Goal: Task Accomplishment & Management: Manage account settings

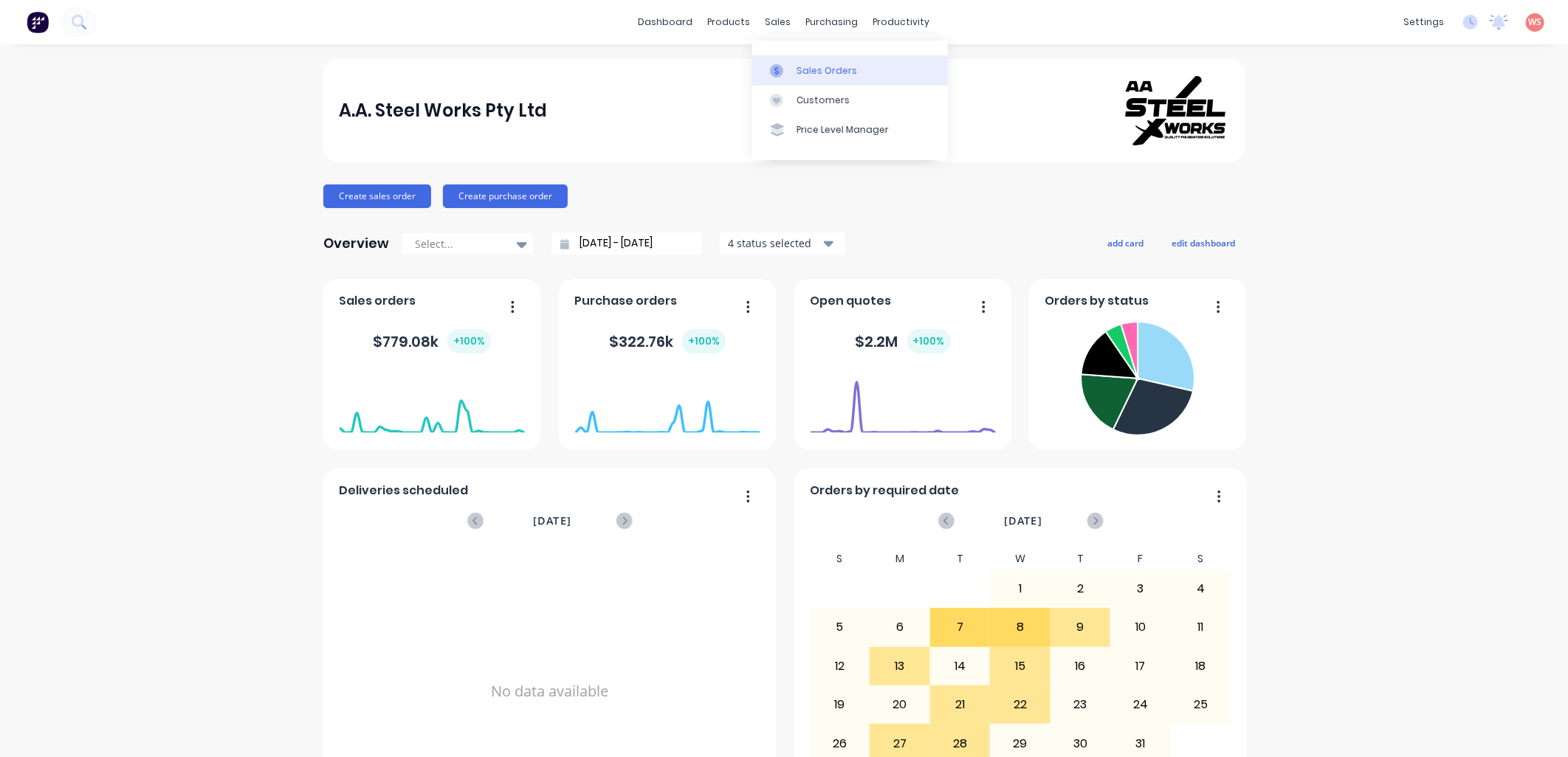
click at [797, 68] on div "Sales Orders" at bounding box center [826, 71] width 60 height 13
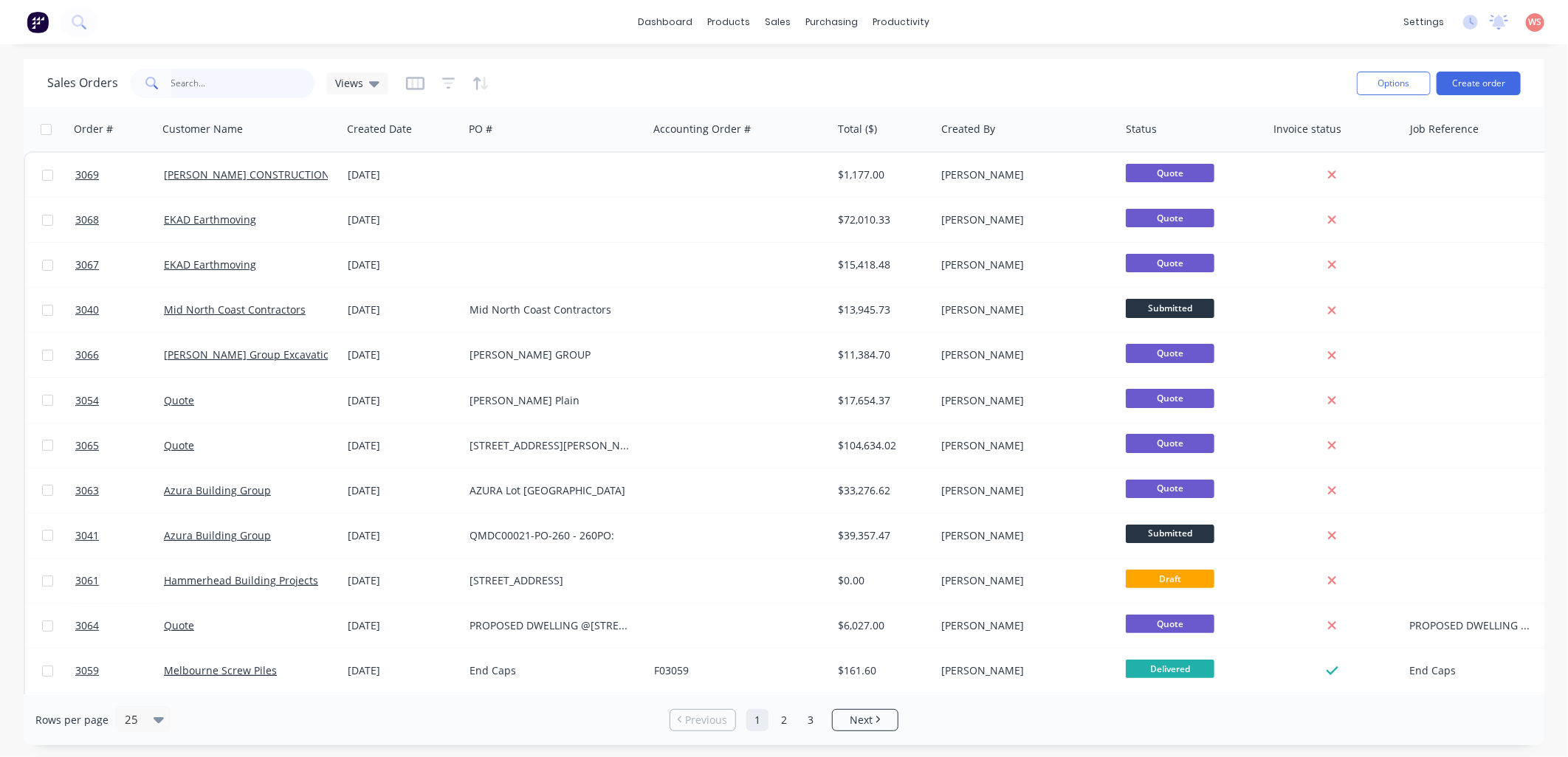
click at [258, 82] on input "text" at bounding box center [242, 83] width 144 height 30
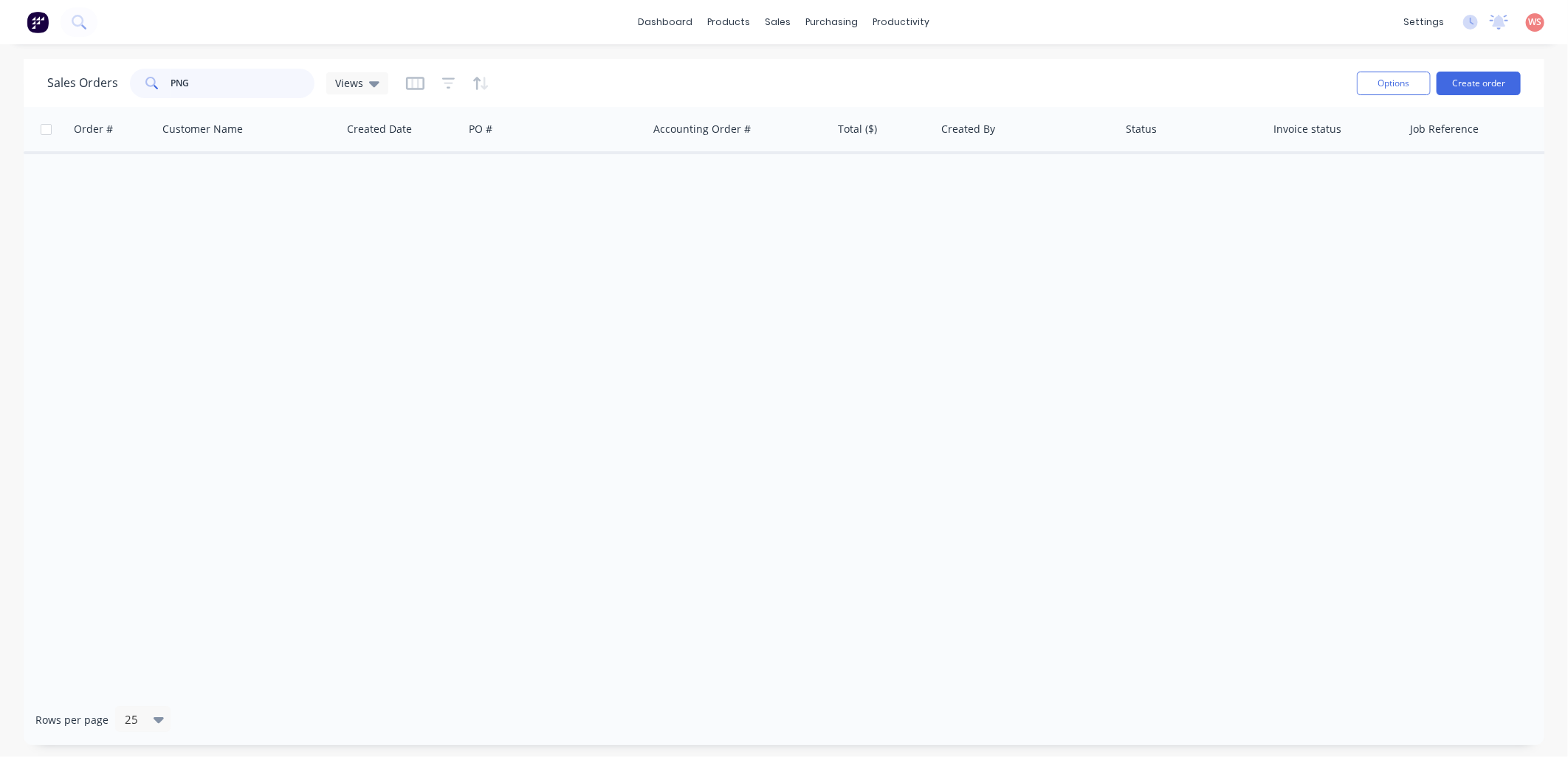
click at [176, 81] on input "PNG" at bounding box center [242, 83] width 144 height 30
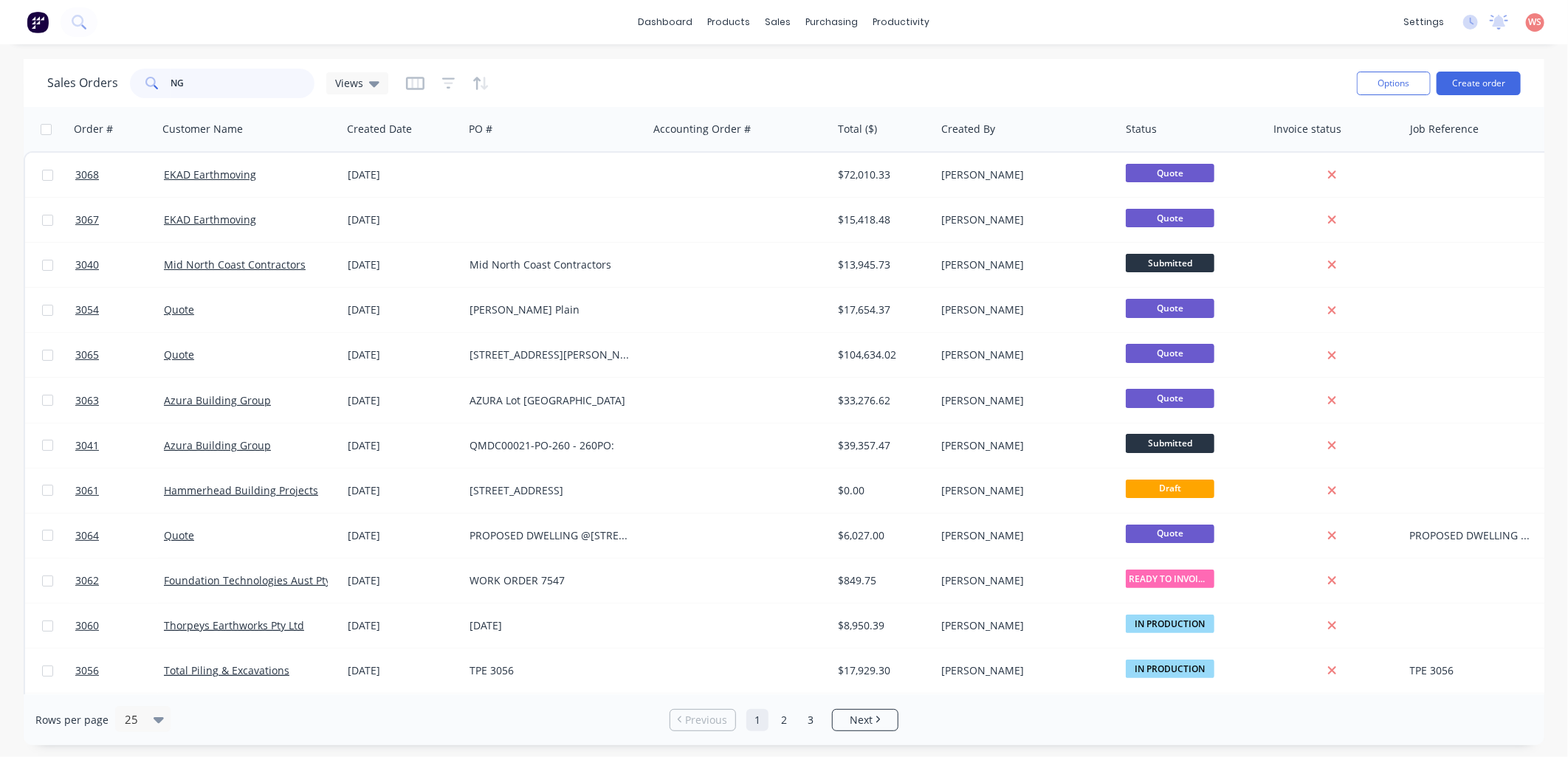
type input "G"
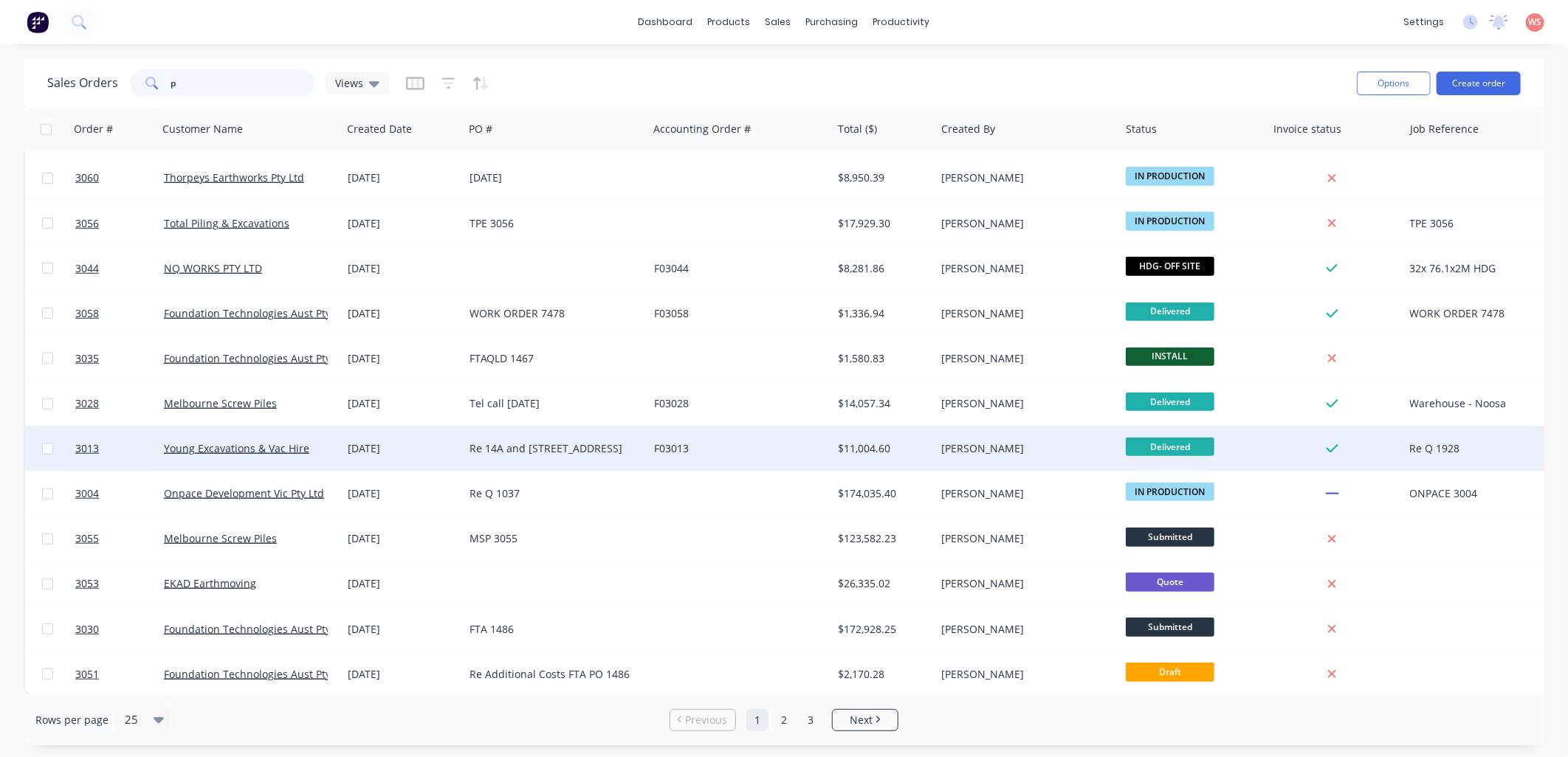
scroll to position [591, 0]
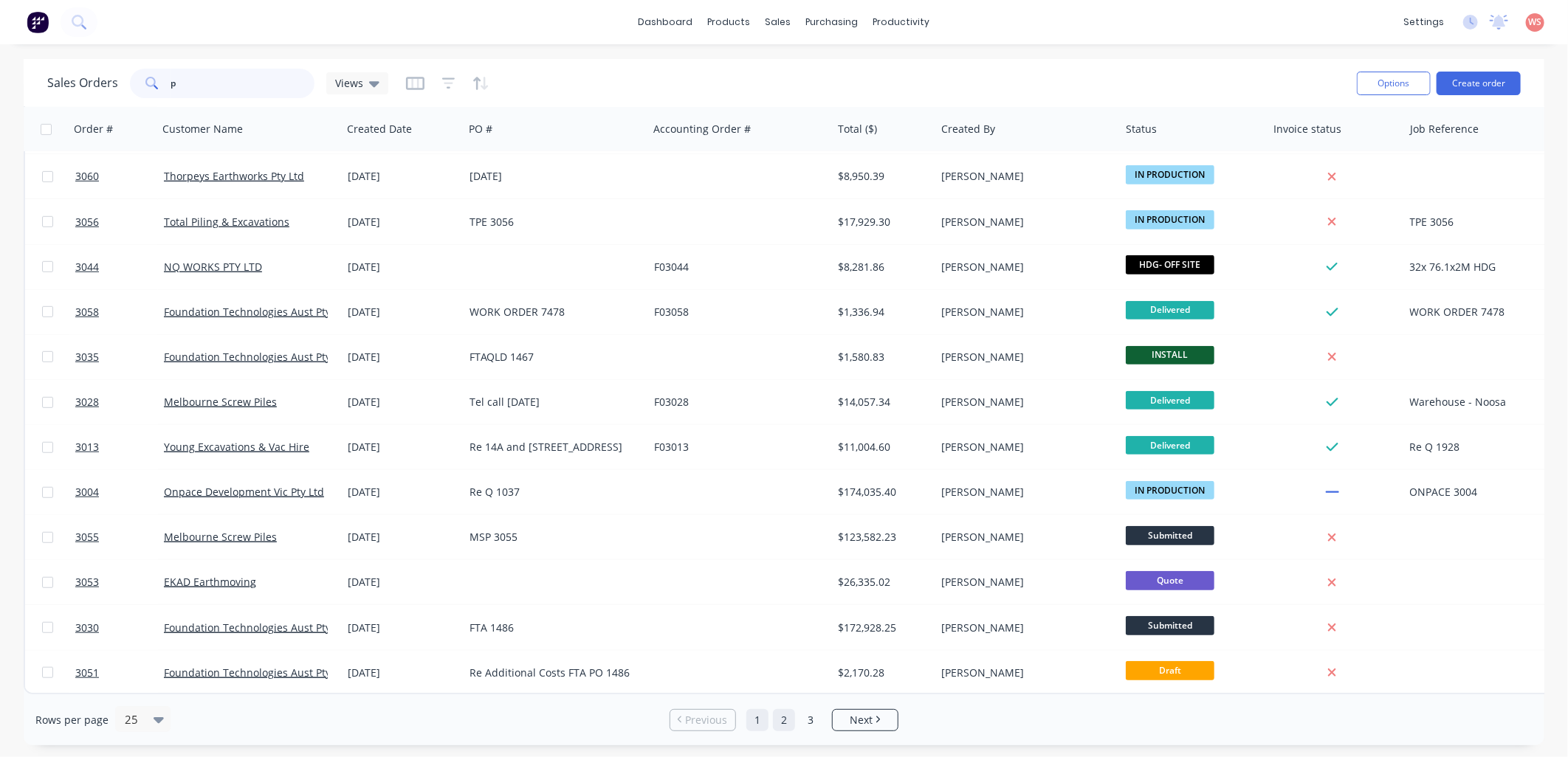
type input "p"
click at [780, 725] on link "2" at bounding box center [784, 721] width 22 height 22
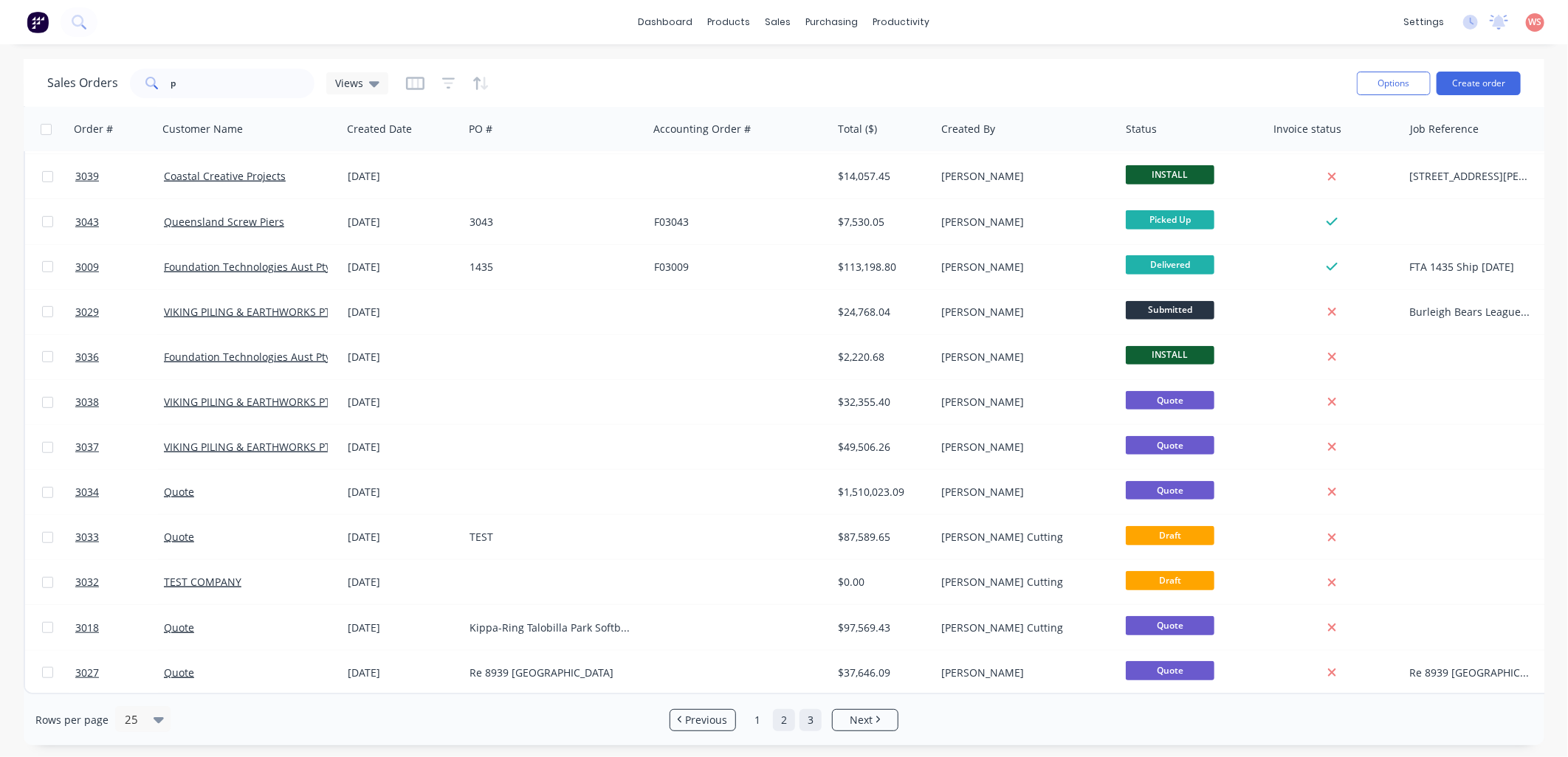
click at [807, 719] on link "3" at bounding box center [811, 721] width 22 height 22
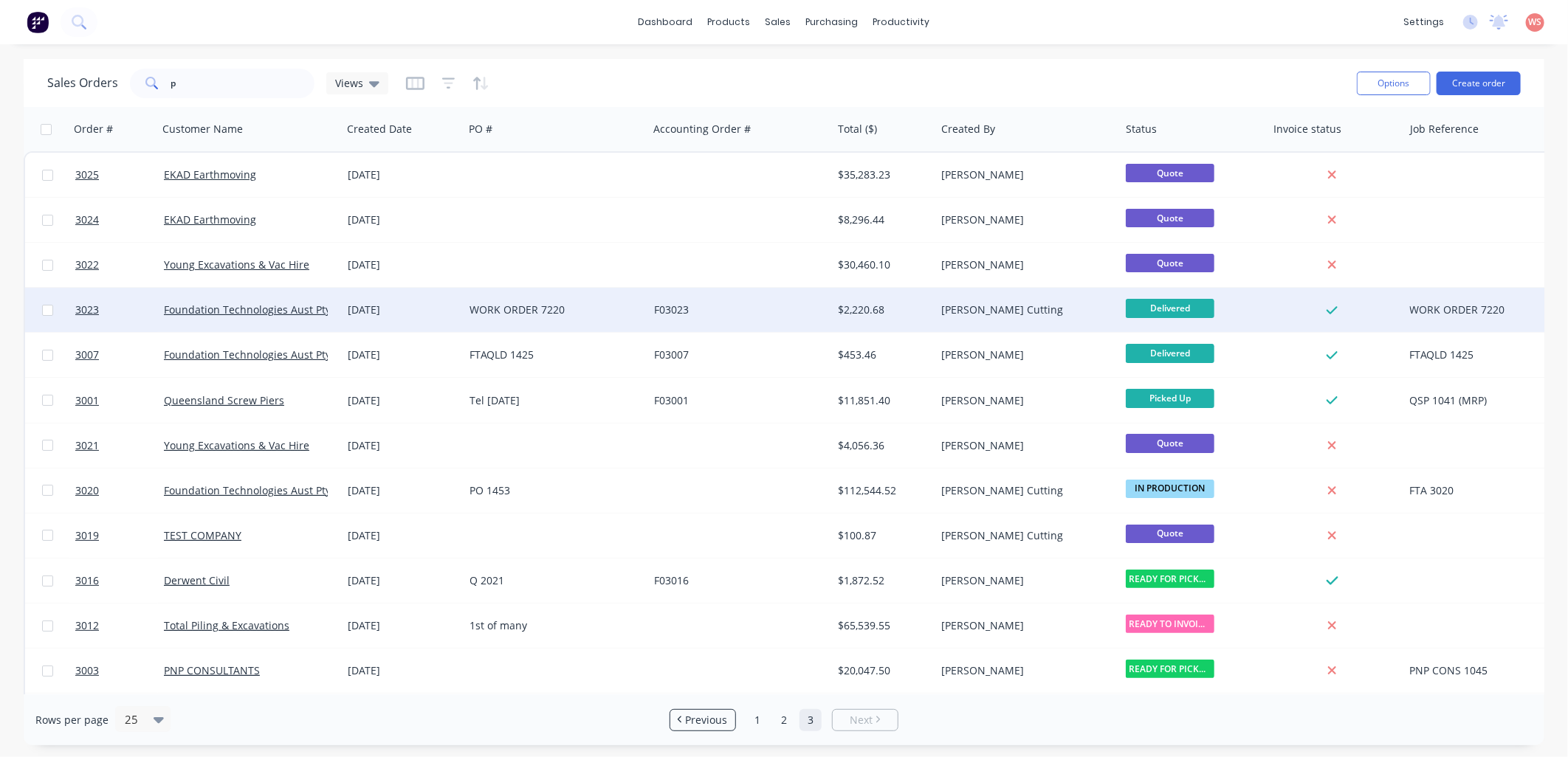
scroll to position [94, 0]
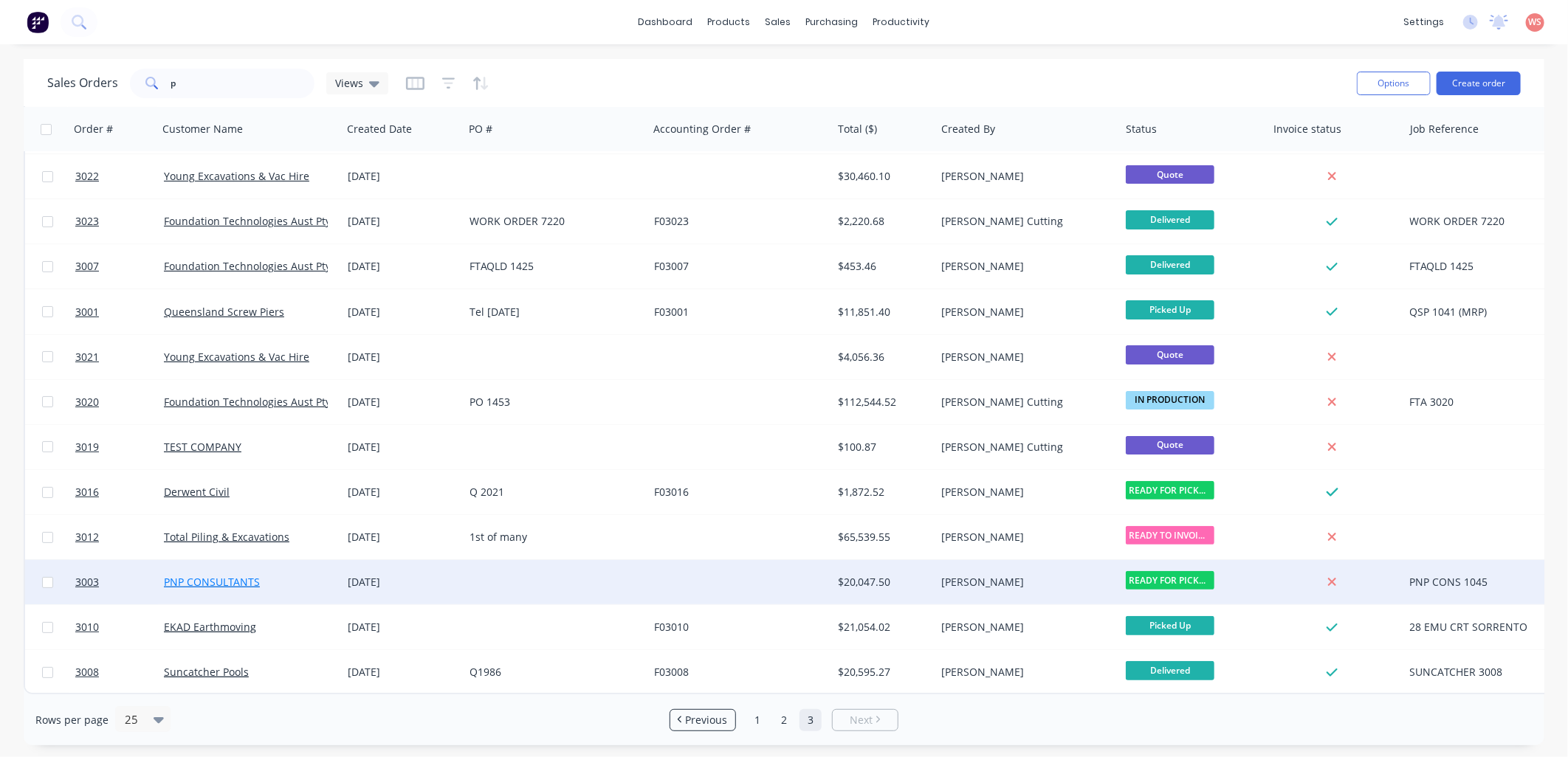
click at [197, 579] on link "PNP CONSULTANTS" at bounding box center [211, 582] width 96 height 14
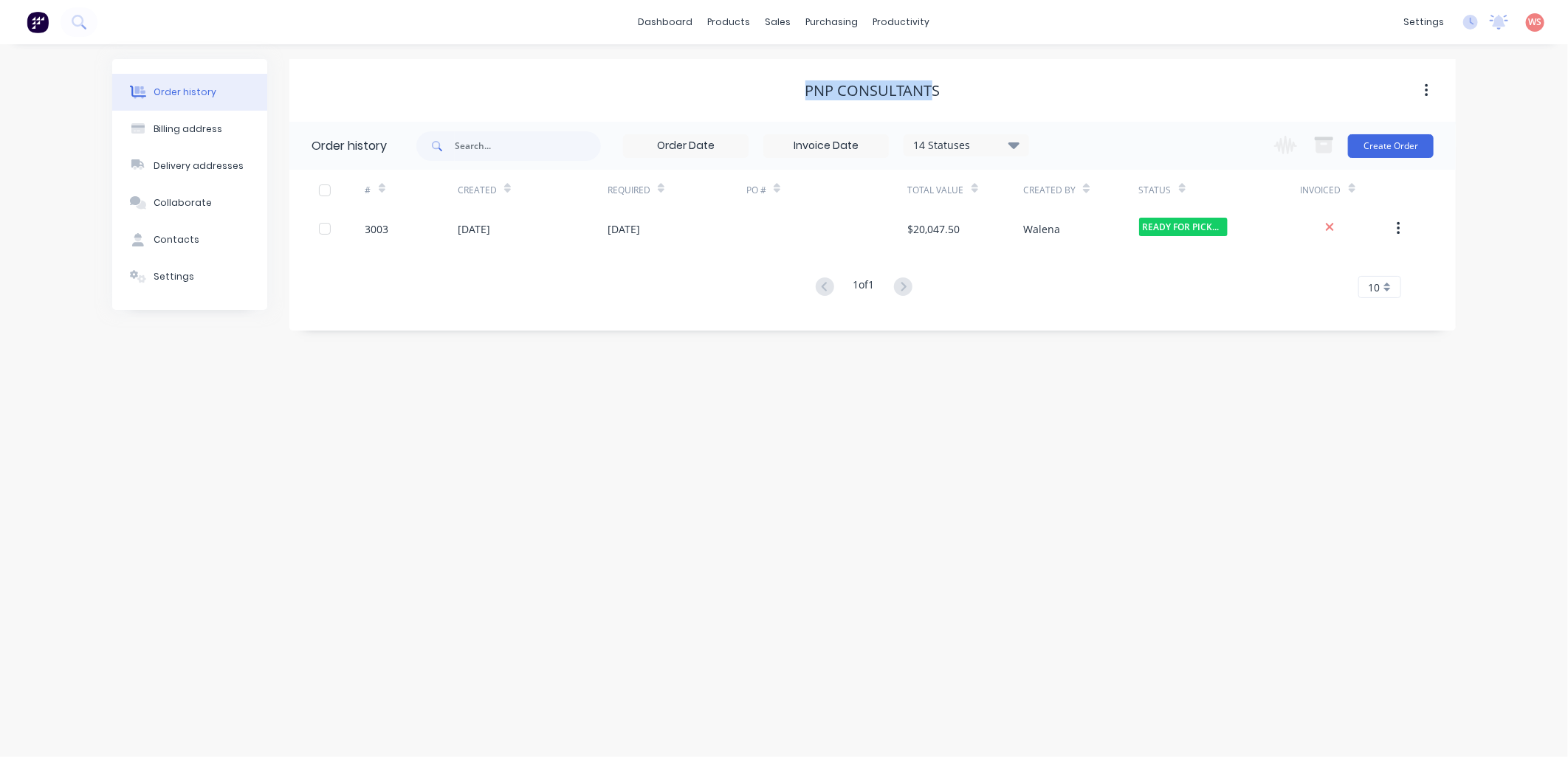
drag, startPoint x: 934, startPoint y: 86, endPoint x: 806, endPoint y: 96, distance: 128.4
click at [806, 96] on div "PNP CONSULTANTS" at bounding box center [873, 91] width 135 height 18
copy div "PNP CONSULTANT"
click at [375, 503] on div "Order history Billing address Delivery addresses Collaborate Contacts Settings …" at bounding box center [784, 401] width 1568 height 713
click at [849, 81] on link "Purchase Orders" at bounding box center [894, 70] width 196 height 30
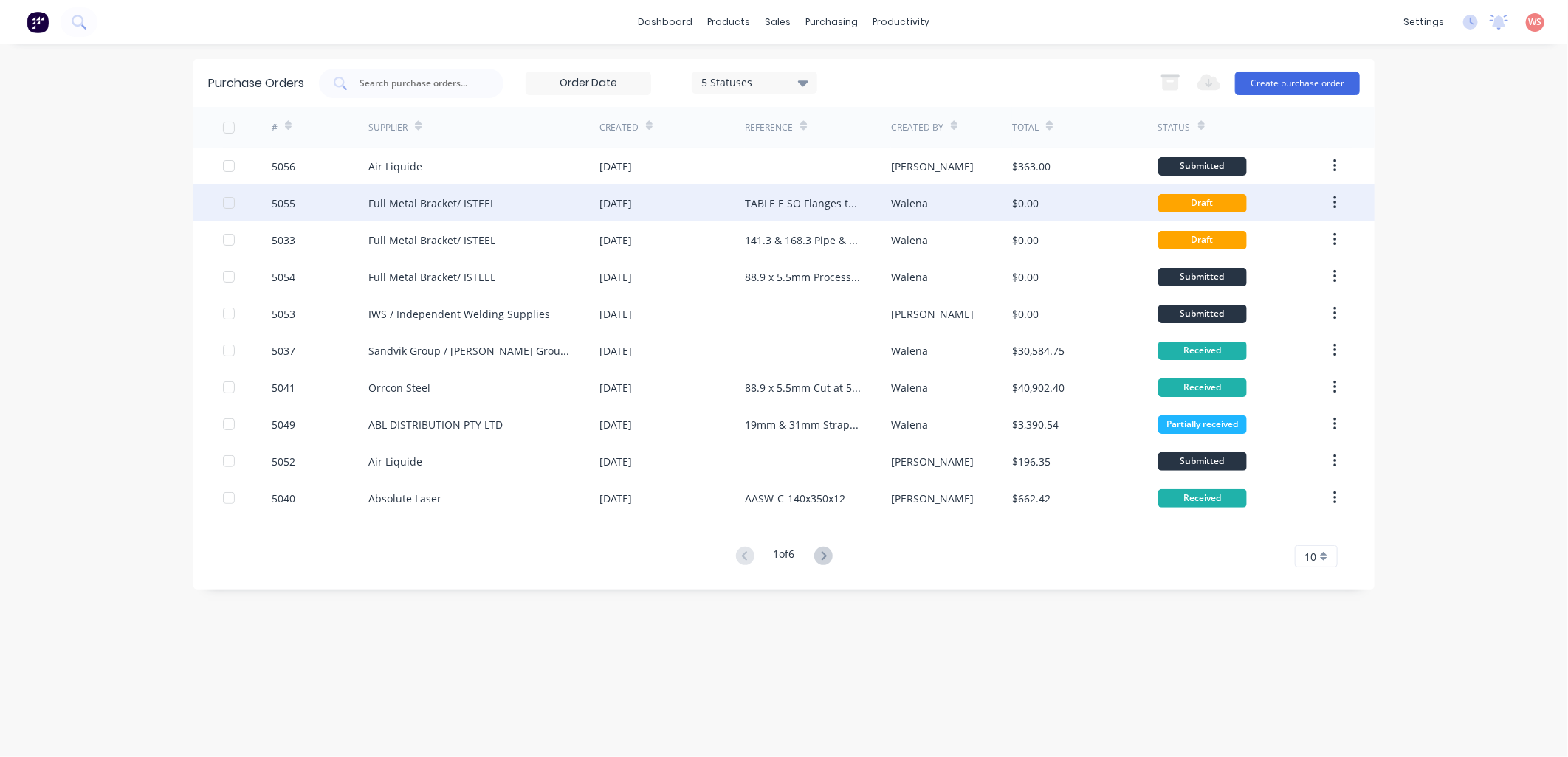
click at [1170, 204] on div "Draft" at bounding box center [1202, 203] width 89 height 19
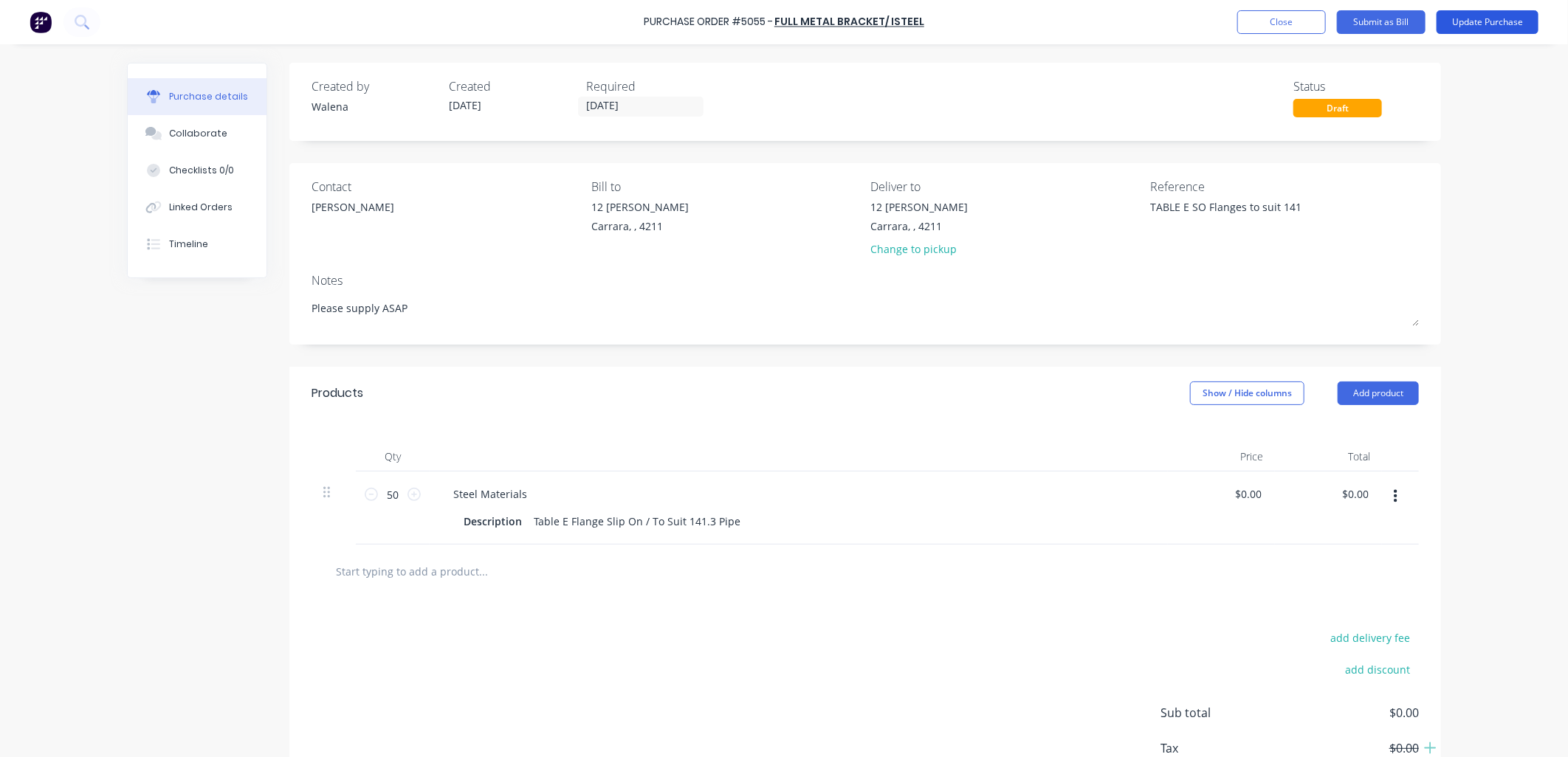
click at [1466, 21] on button "Update Purchase" at bounding box center [1487, 22] width 102 height 24
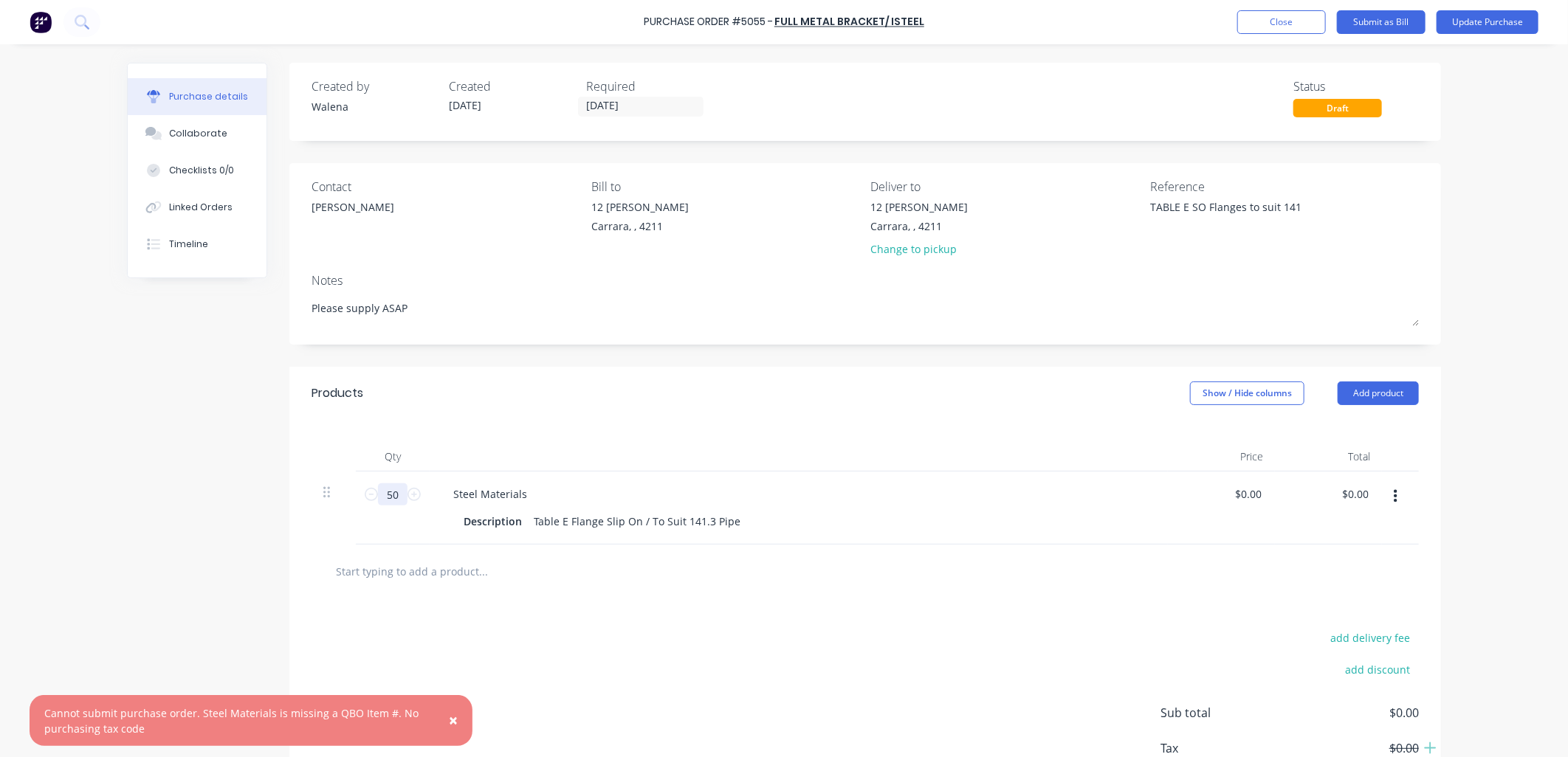
drag, startPoint x: 393, startPoint y: 498, endPoint x: 372, endPoint y: 499, distance: 21.0
click at [378, 499] on input "50" at bounding box center [393, 495] width 30 height 22
type textarea "x"
type input "4"
type textarea "x"
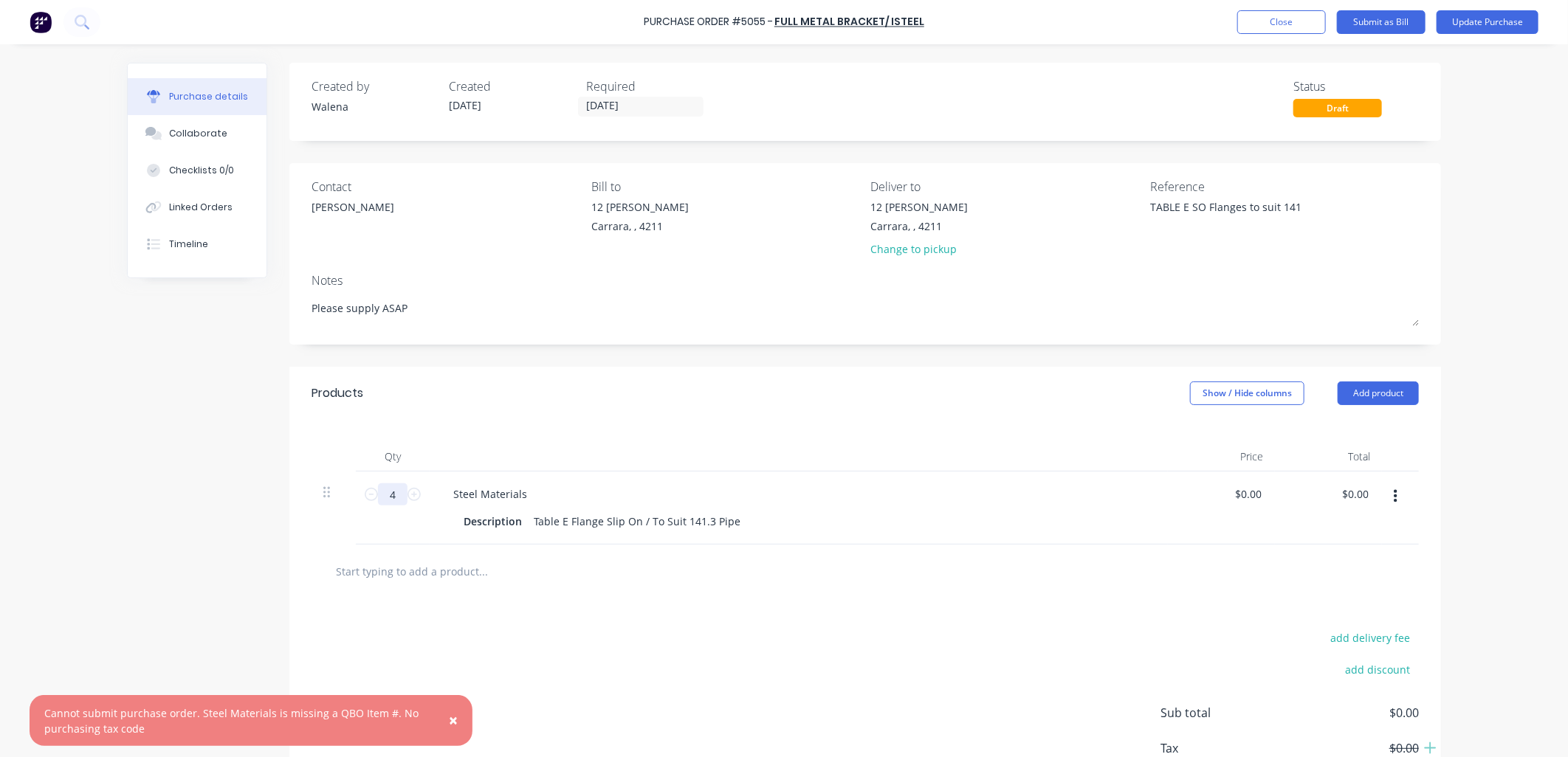
type input "45"
type textarea "x"
type input "45"
click at [197, 520] on div "Created by [PERSON_NAME] Created [DATE] Required [DATE] Status Draft Contact [P…" at bounding box center [784, 451] width 1314 height 779
click at [1479, 16] on button "Update Purchase" at bounding box center [1487, 22] width 102 height 24
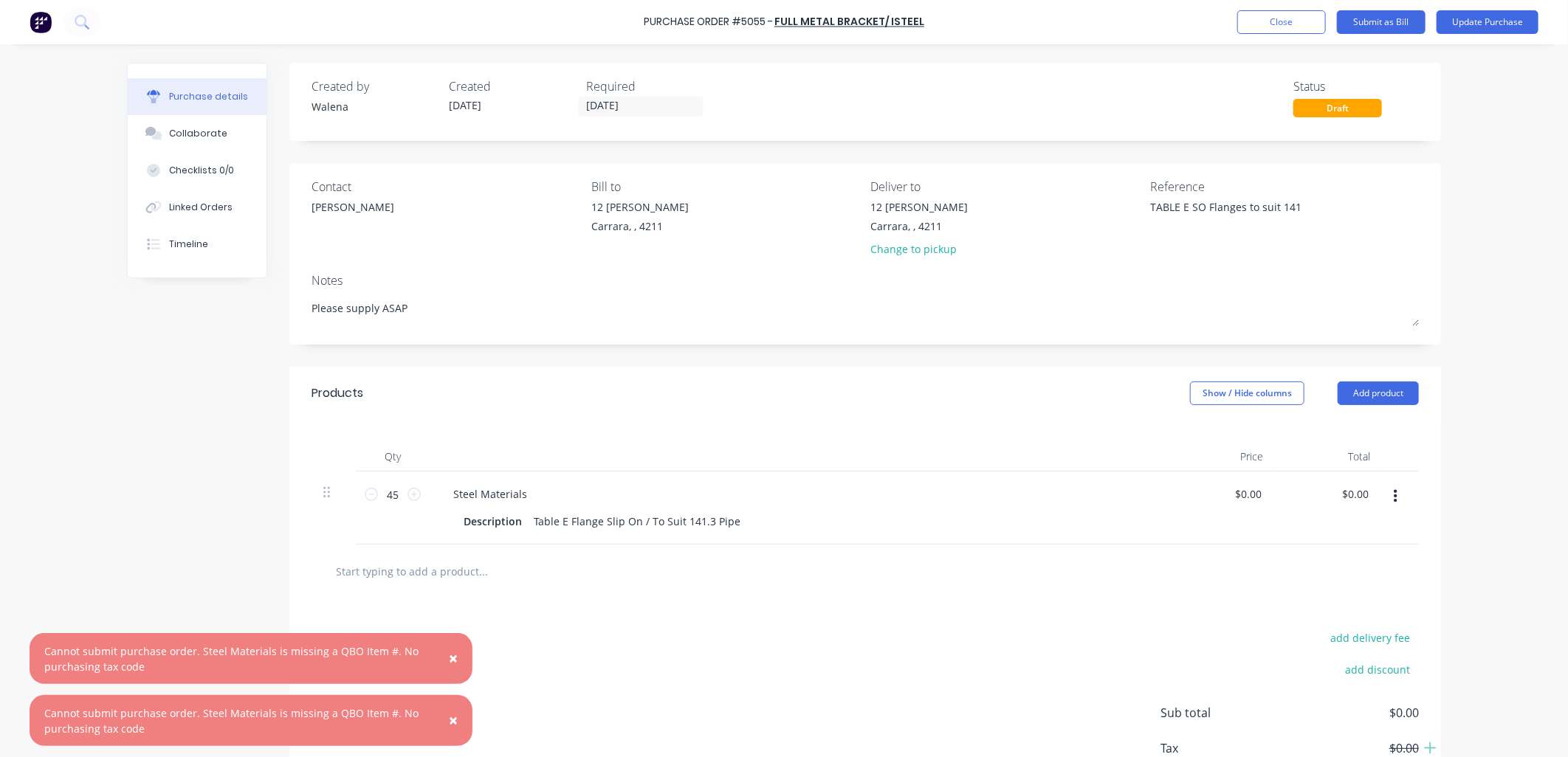
click at [454, 657] on span "×" at bounding box center [453, 658] width 9 height 21
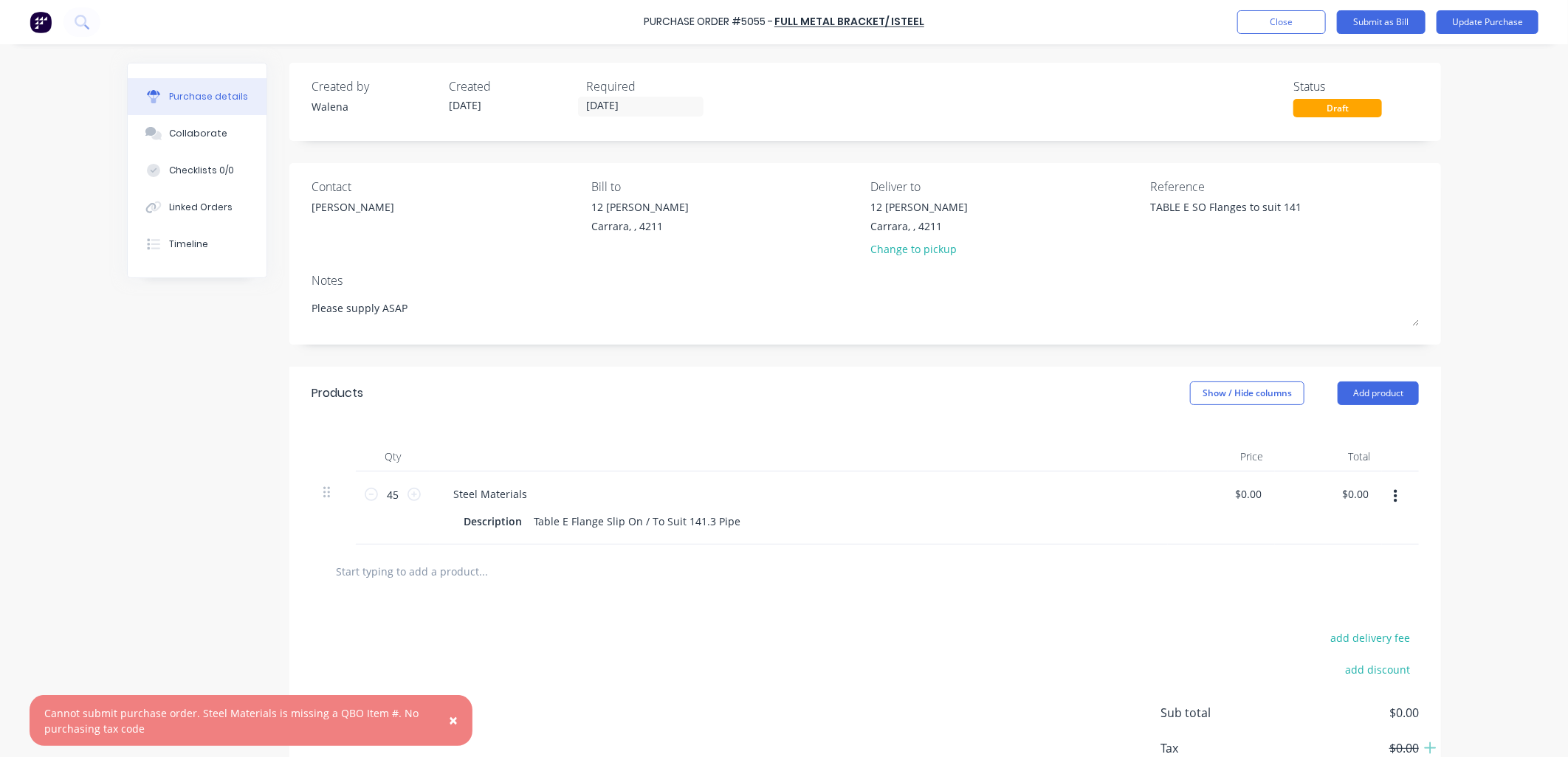
click at [452, 723] on span "×" at bounding box center [453, 721] width 9 height 21
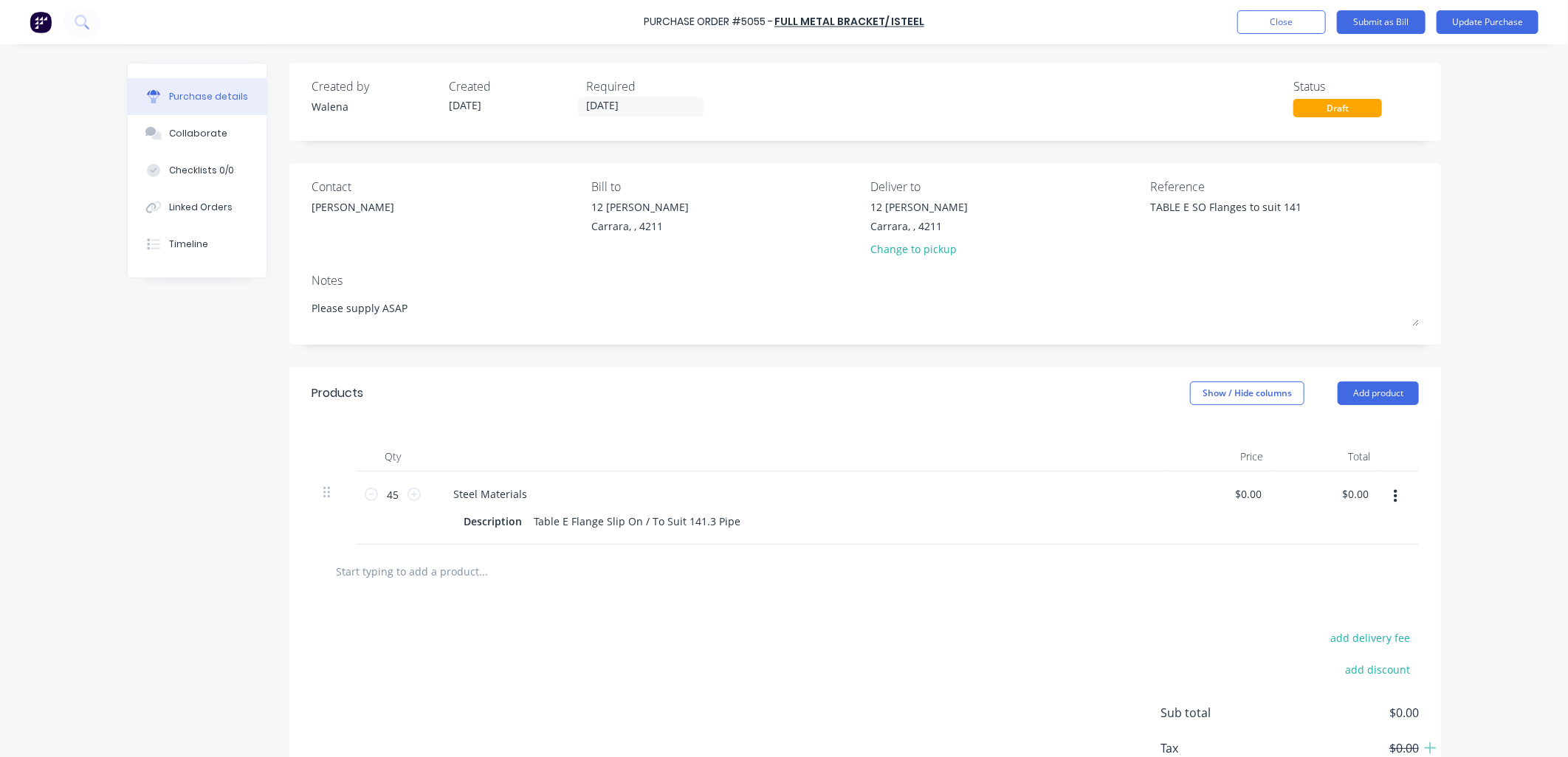
click at [113, 738] on div "Purchase Order #5055 - Full Metal Bracket/ ISTEEL Add product Close Submit as B…" at bounding box center [784, 378] width 1568 height 757
type textarea "x"
click at [68, 388] on div "Purchase Order #5055 - Full Metal Bracket/ ISTEEL Add product Close Submit as B…" at bounding box center [784, 378] width 1568 height 757
